Goal: Task Accomplishment & Management: Manage account settings

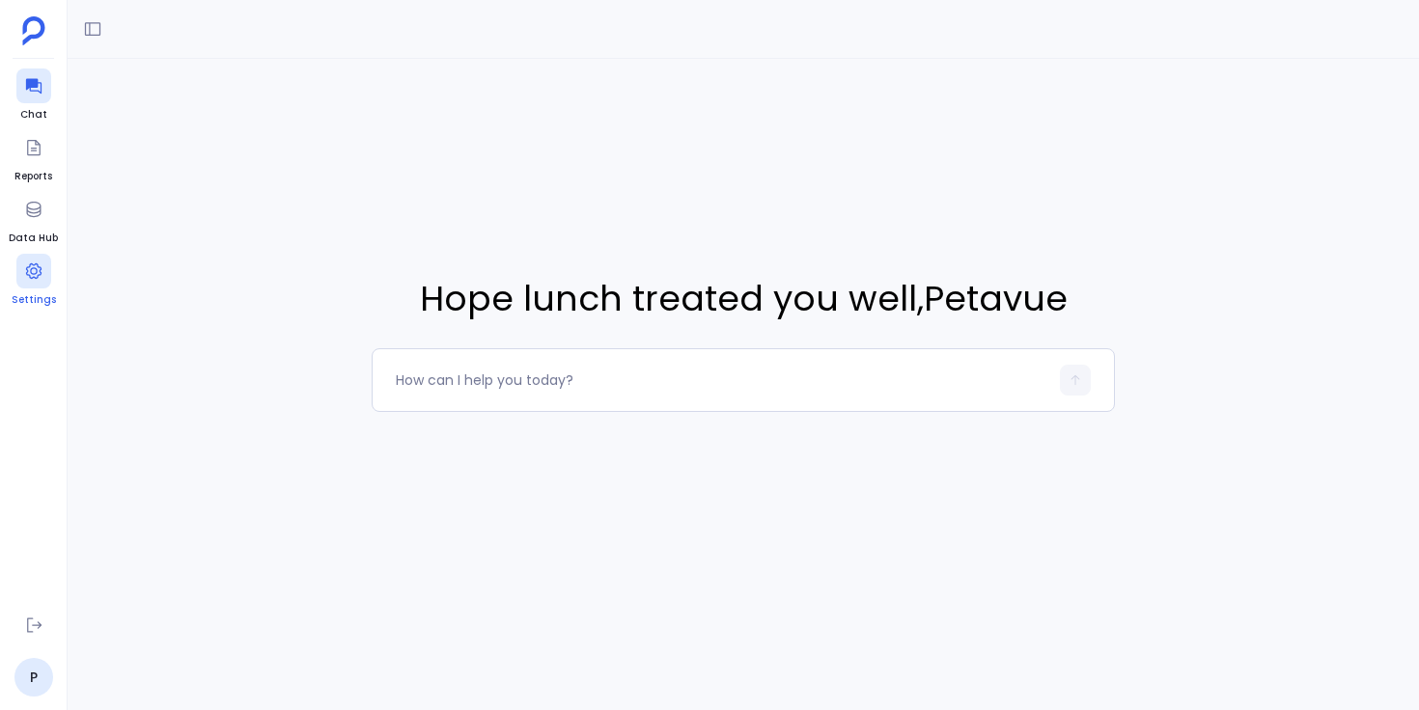
click at [42, 278] on icon at bounding box center [33, 271] width 19 height 19
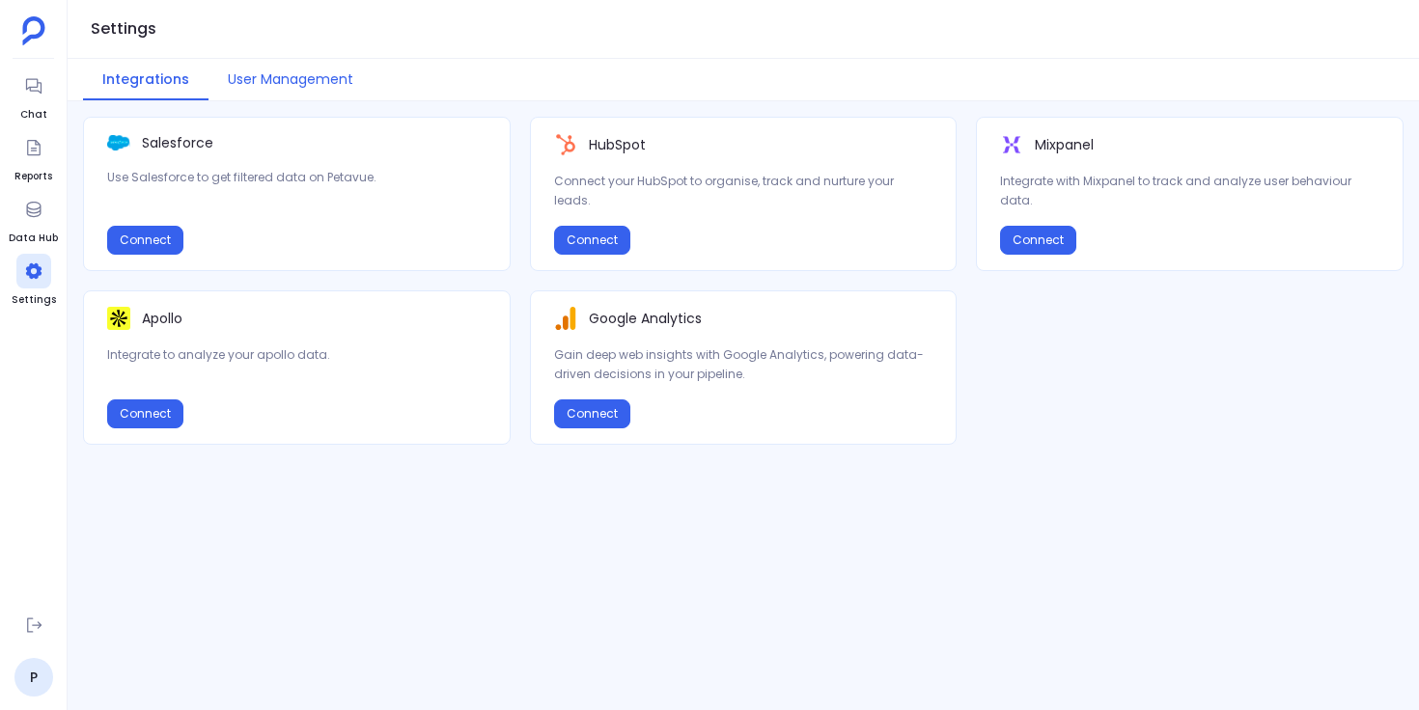
click at [326, 70] on button "User Management" at bounding box center [291, 80] width 164 height 42
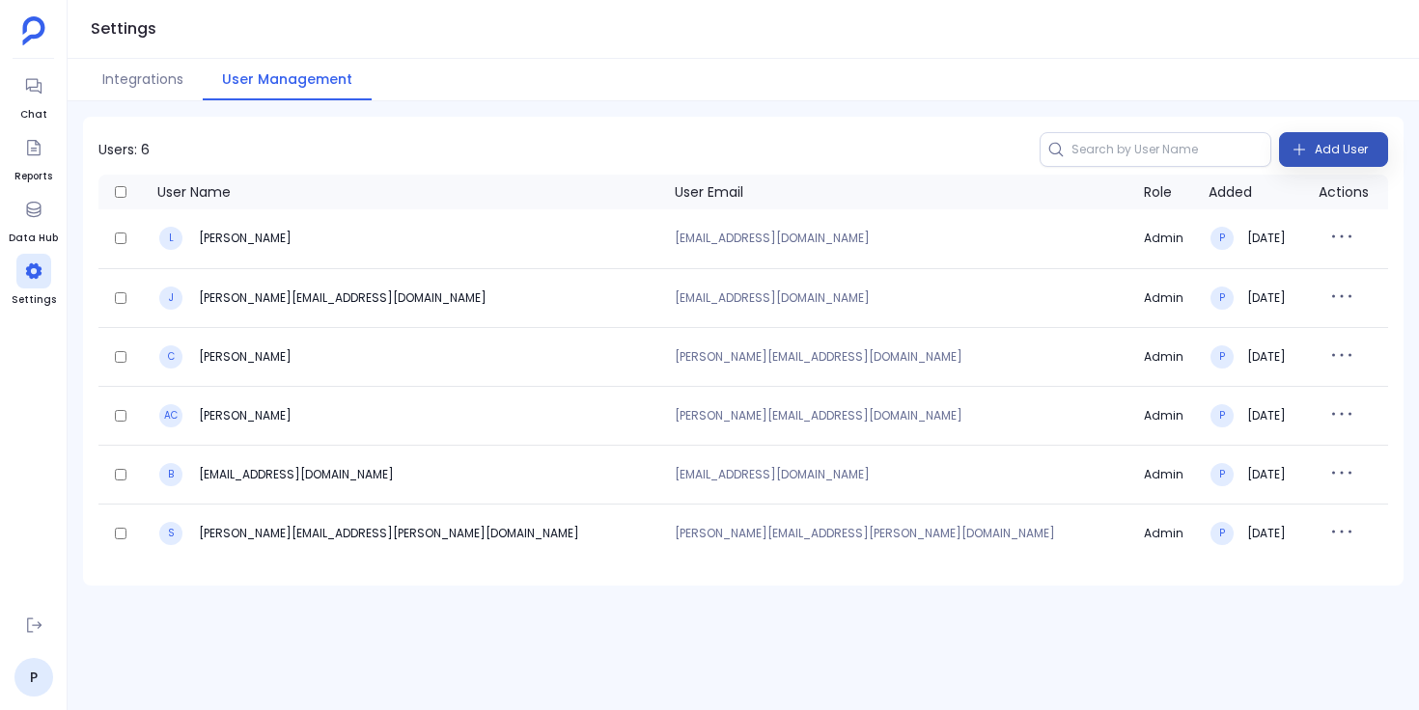
click at [1320, 155] on span "Add User" at bounding box center [1341, 149] width 53 height 31
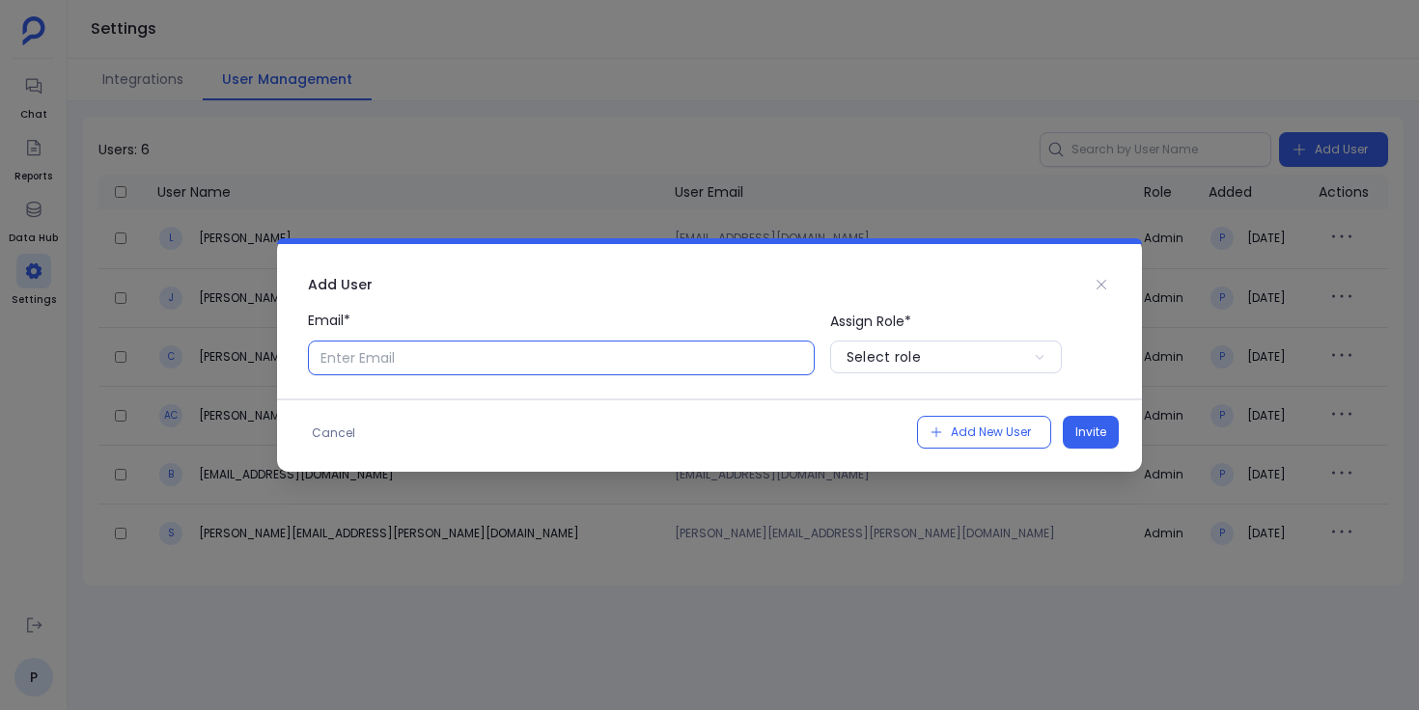
click at [738, 366] on input "Email*" at bounding box center [561, 358] width 507 height 35
type input "ijas@petavue.com"
click at [1105, 289] on icon at bounding box center [1102, 285] width 10 height 10
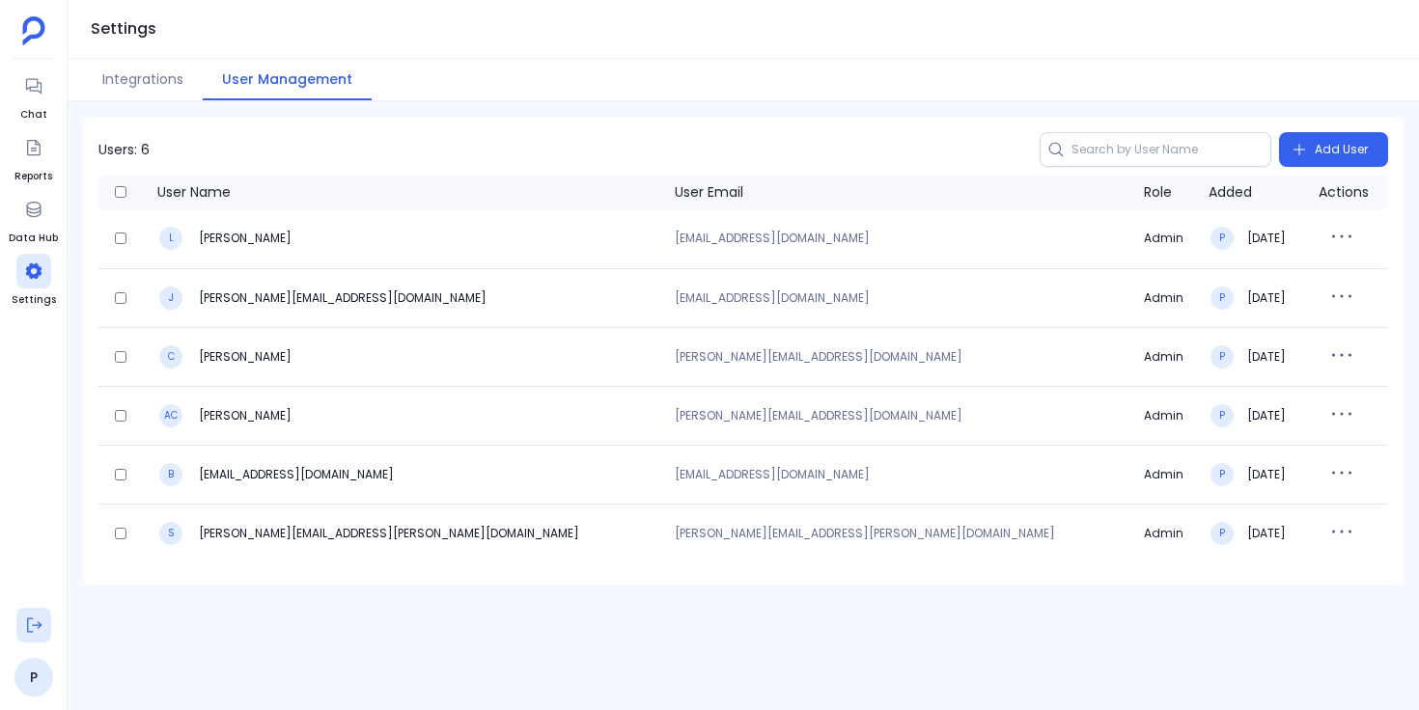
click at [43, 626] on button at bounding box center [33, 625] width 35 height 35
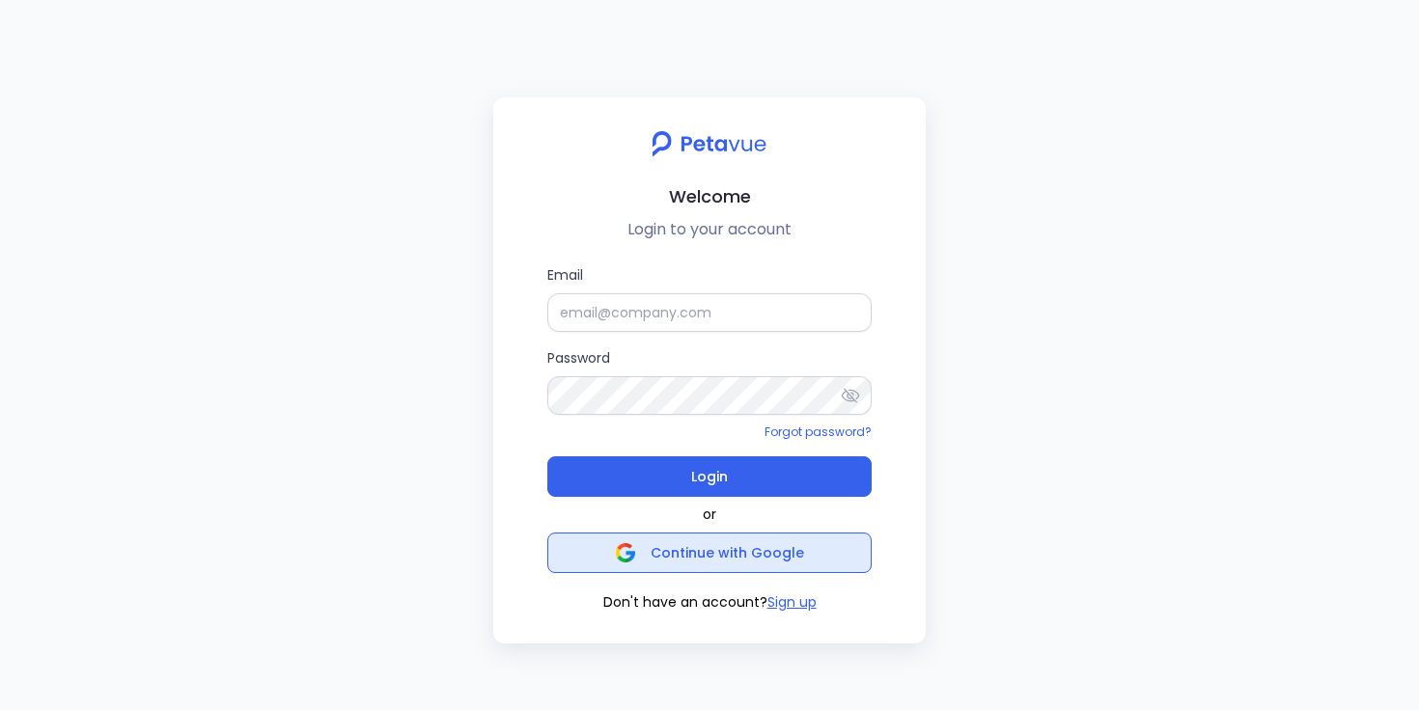
click at [750, 560] on span "Continue with Google" at bounding box center [727, 552] width 153 height 19
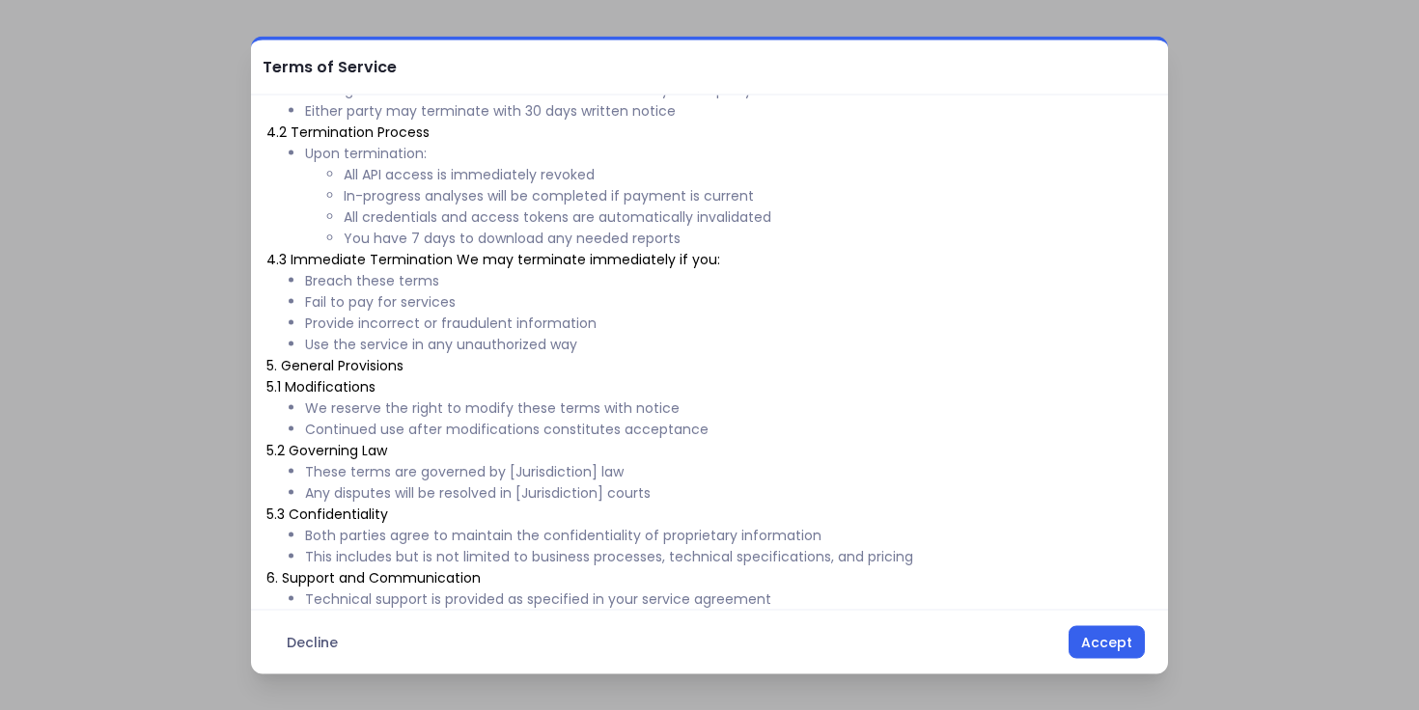
scroll to position [767, 0]
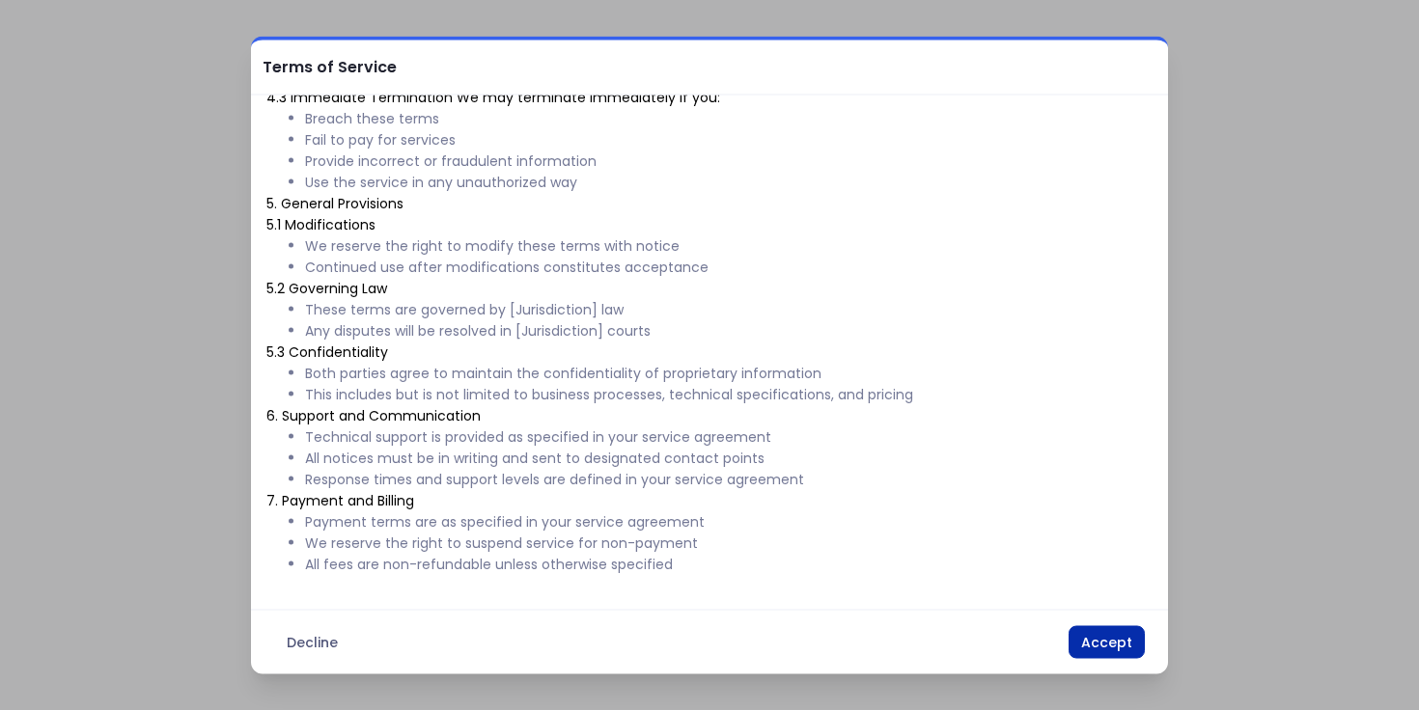
click at [1104, 639] on button "Accept" at bounding box center [1107, 642] width 76 height 33
